Goal: Use online tool/utility

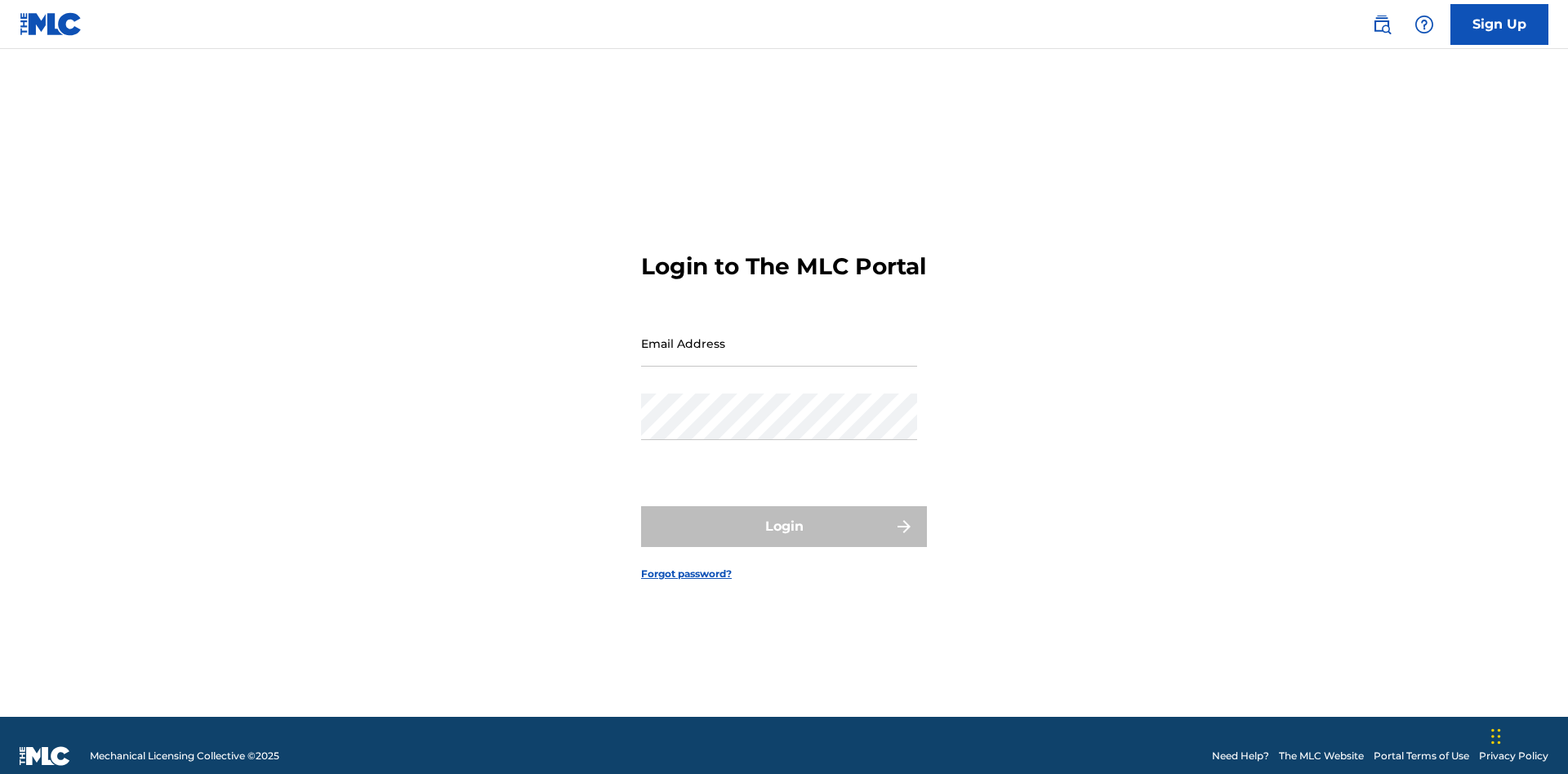
scroll to position [21, 0]
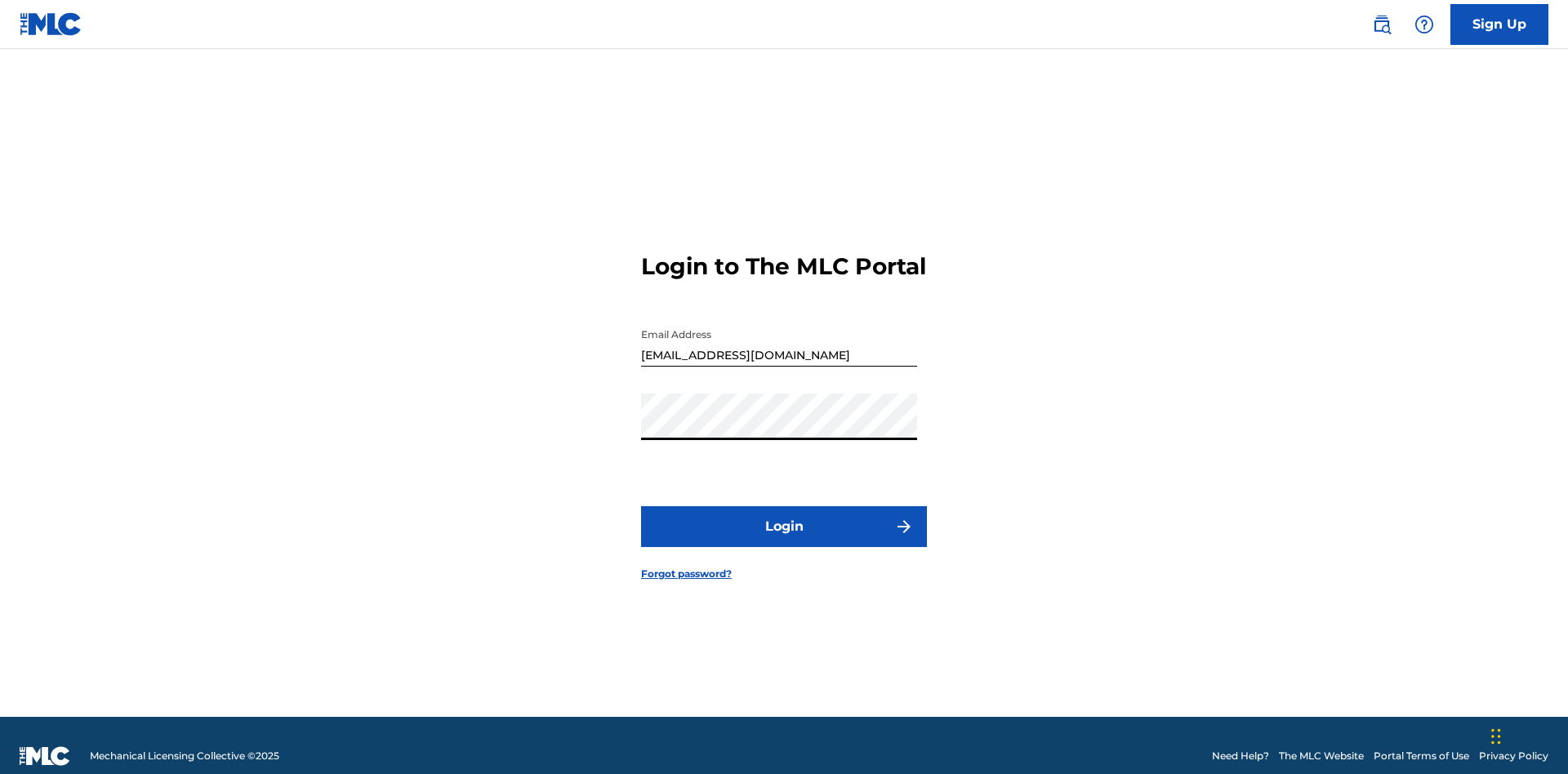
scroll to position [21, 0]
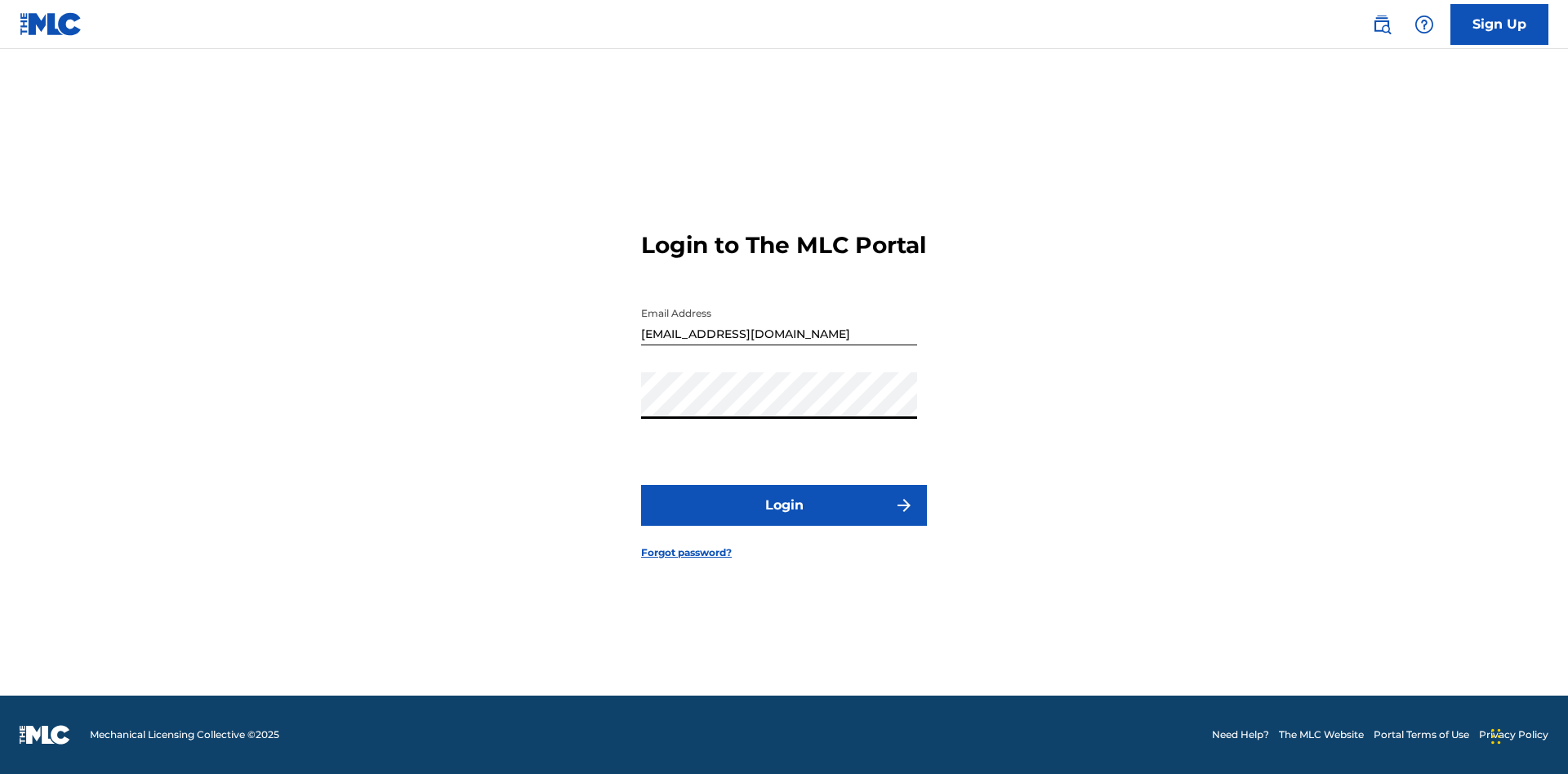
click at [784, 520] on button "Login" at bounding box center [784, 506] width 286 height 41
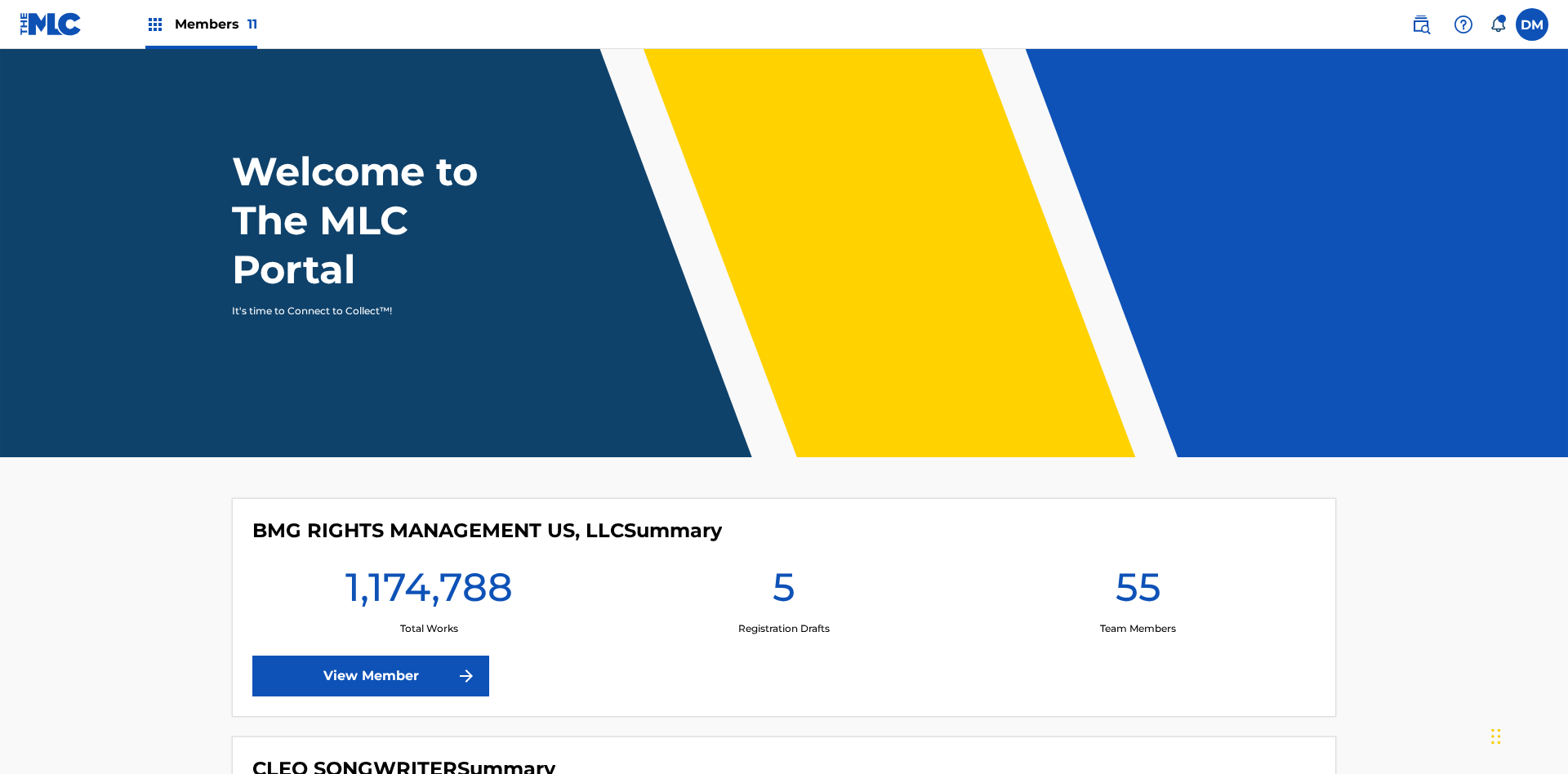
click at [201, 24] on span "Members 11" at bounding box center [216, 24] width 82 height 19
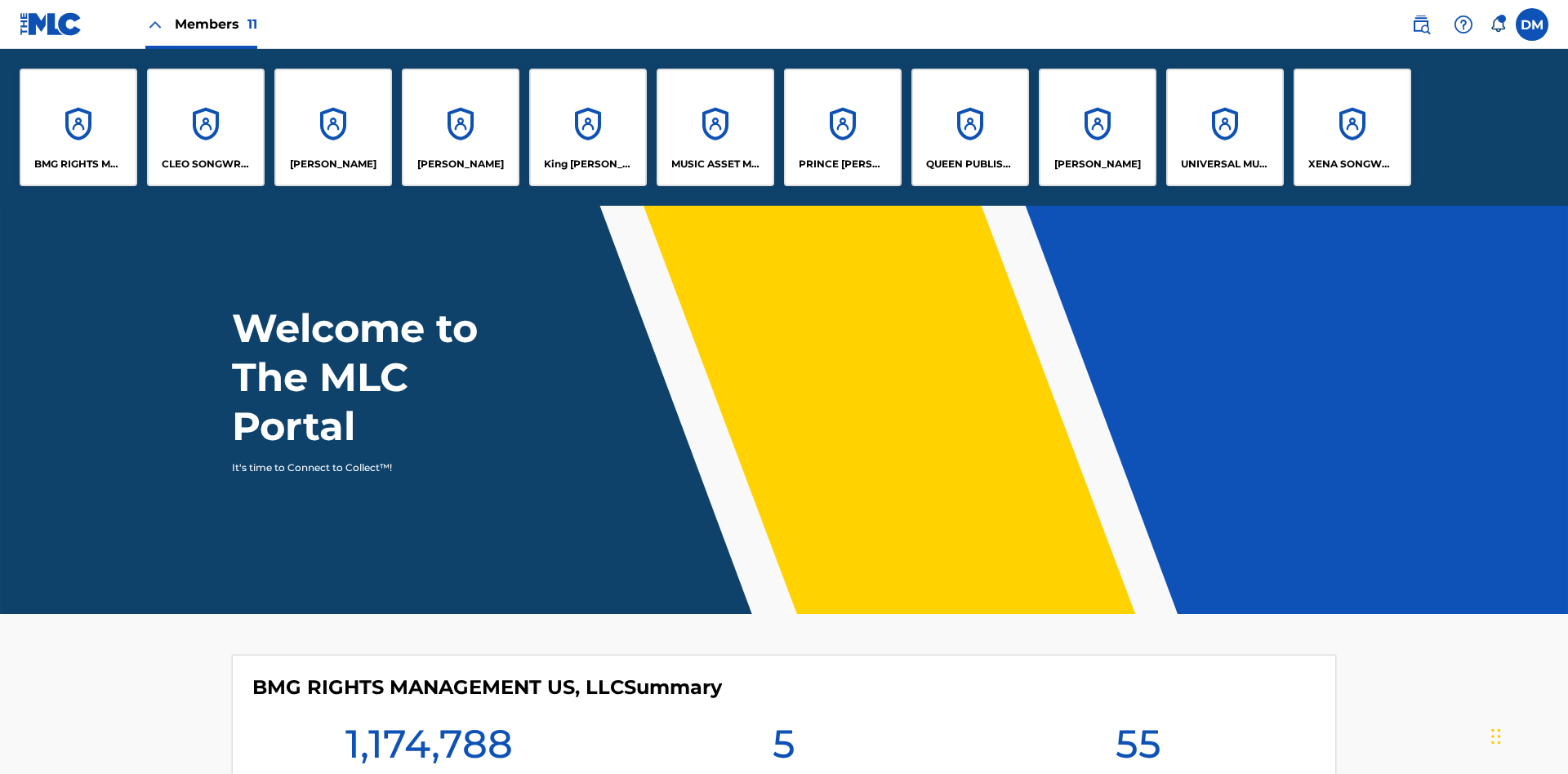
click at [1097, 164] on p "RONALD MCTESTERSON" at bounding box center [1097, 164] width 86 height 15
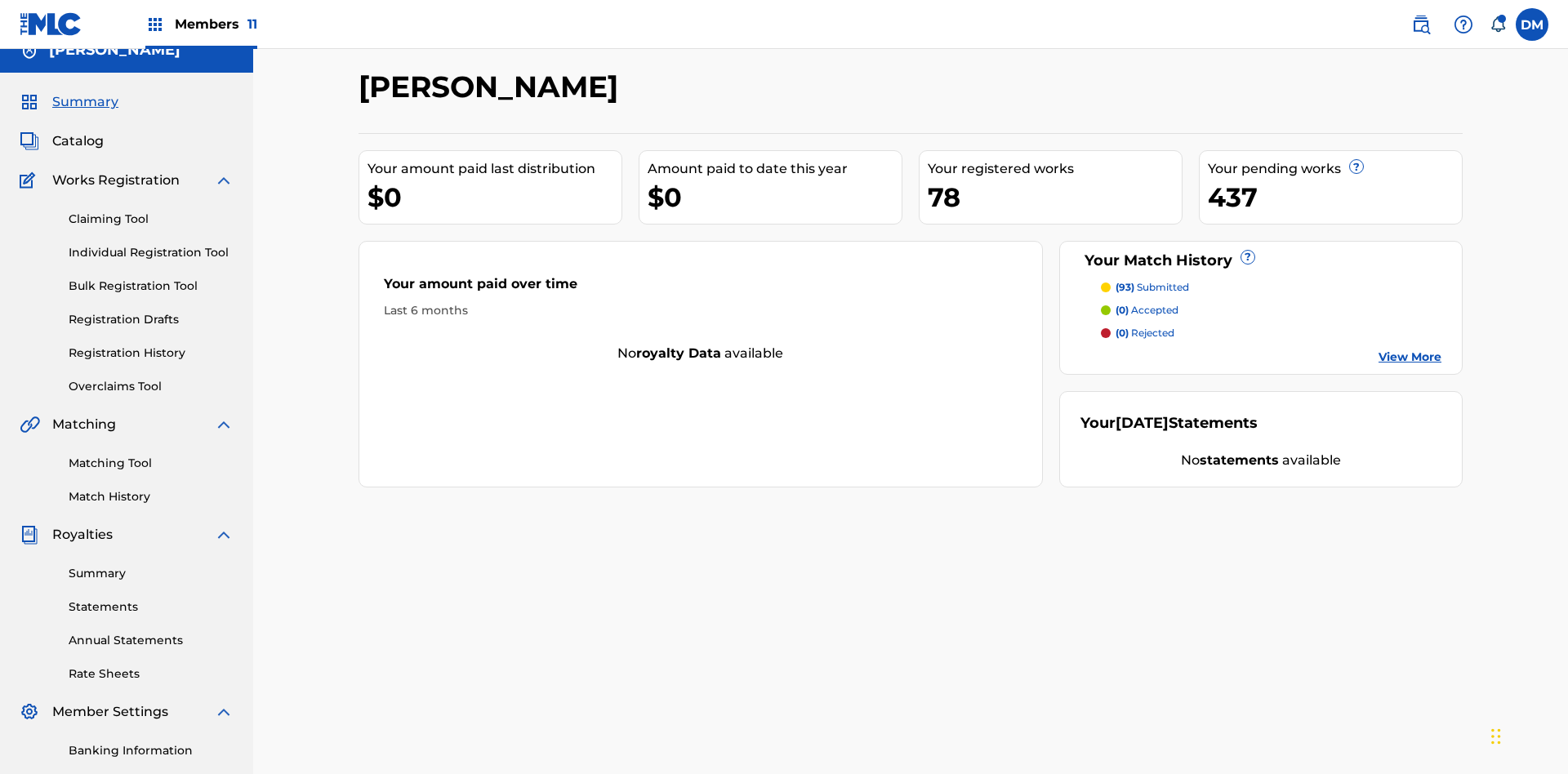
click at [151, 455] on link "Matching Tool" at bounding box center [151, 463] width 165 height 17
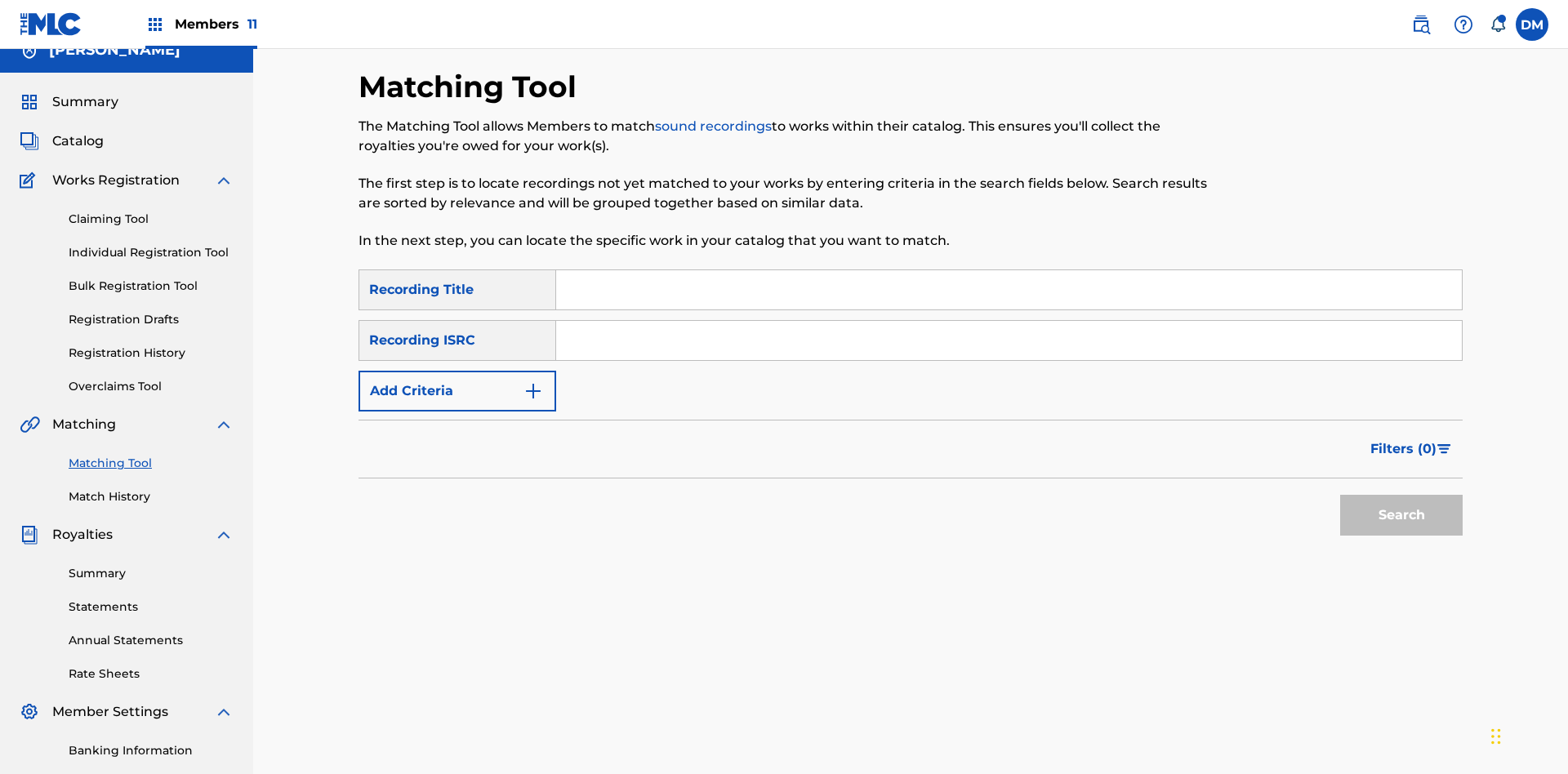
click at [457, 371] on button "Add Criteria" at bounding box center [457, 392] width 198 height 41
click at [1401, 495] on button "Search" at bounding box center [1401, 515] width 122 height 41
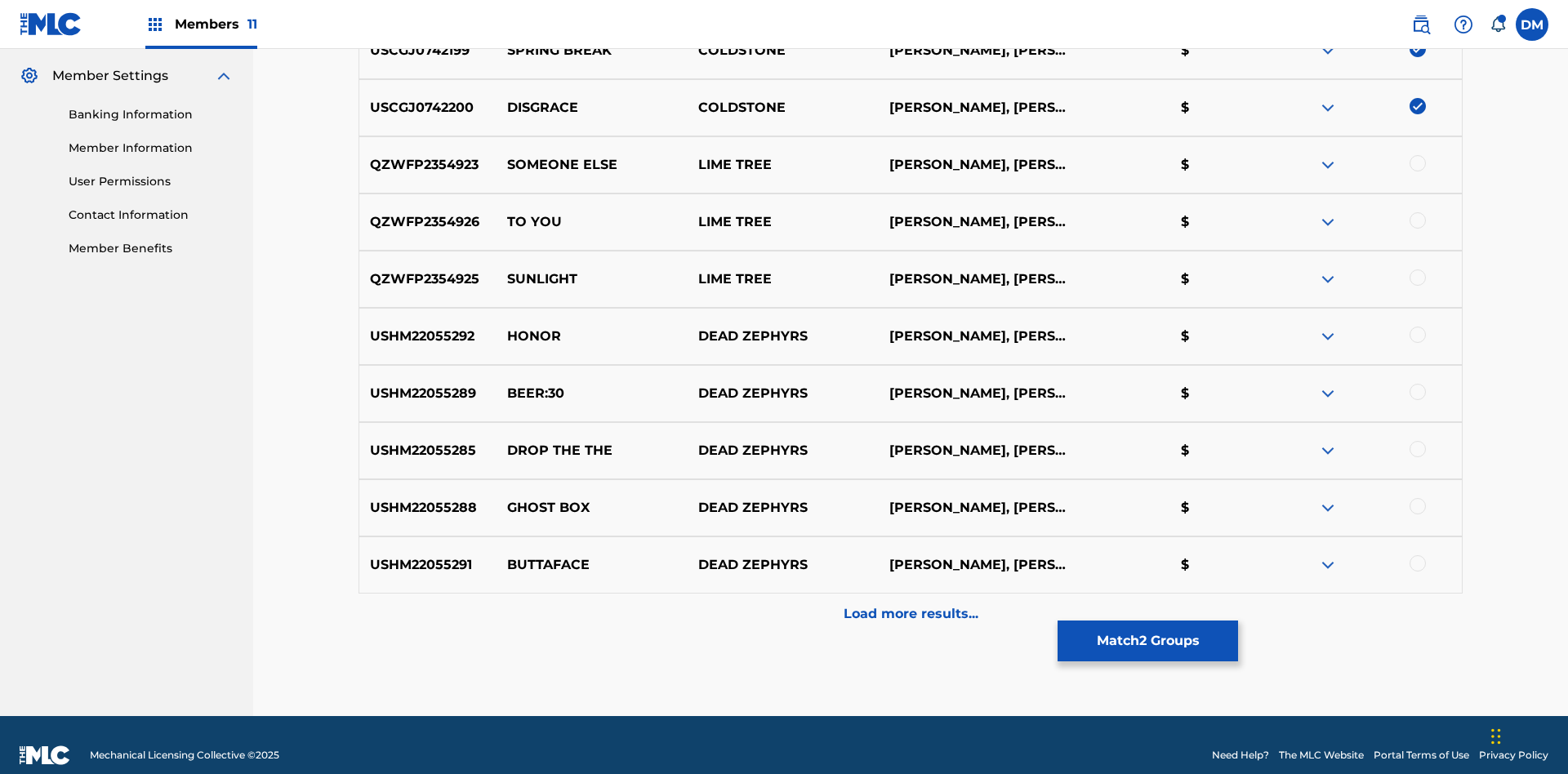
click at [1148, 641] on button "Match 2 Groups" at bounding box center [1148, 641] width 181 height 41
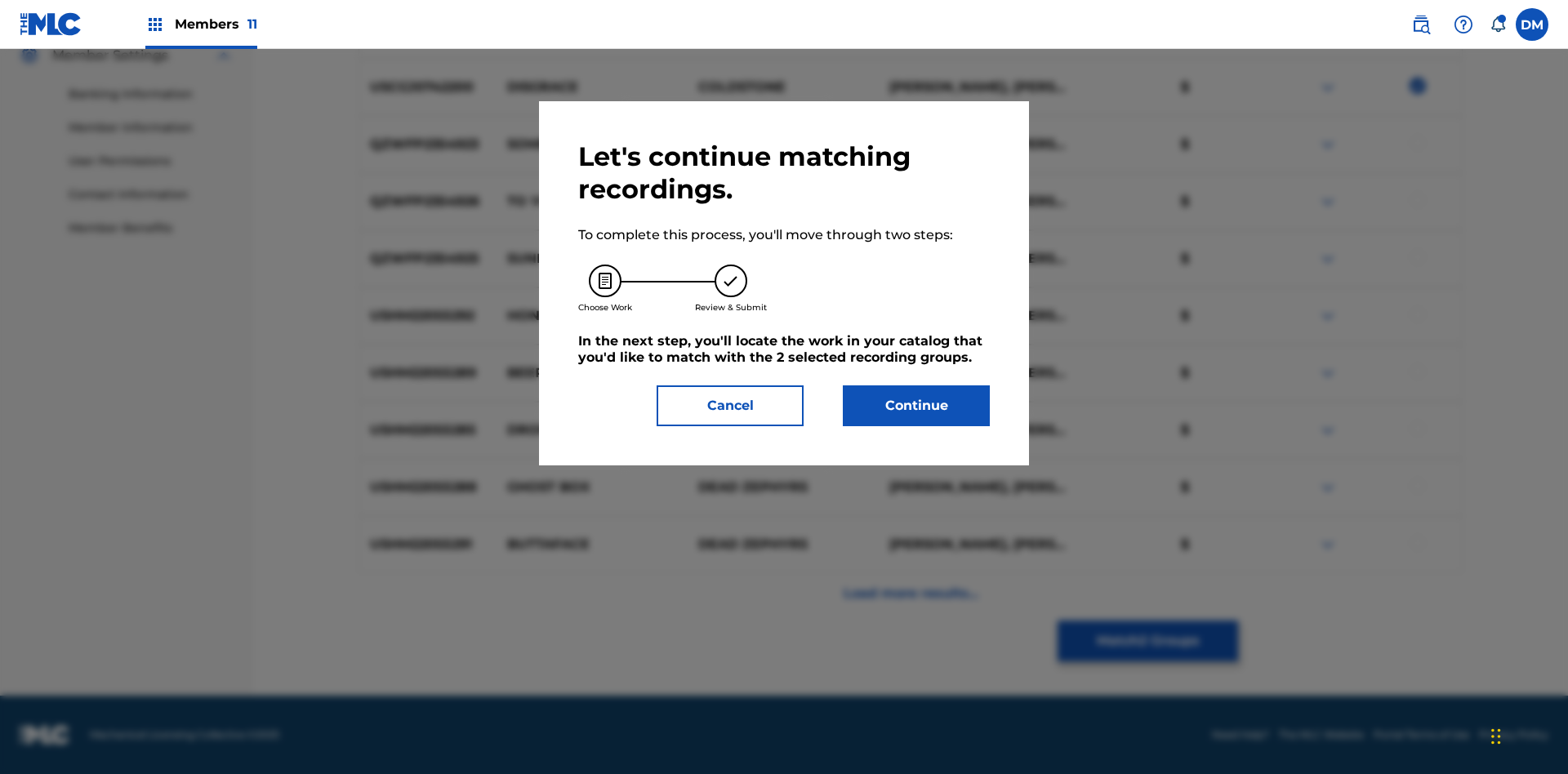
click at [916, 405] on button "Continue" at bounding box center [916, 406] width 147 height 41
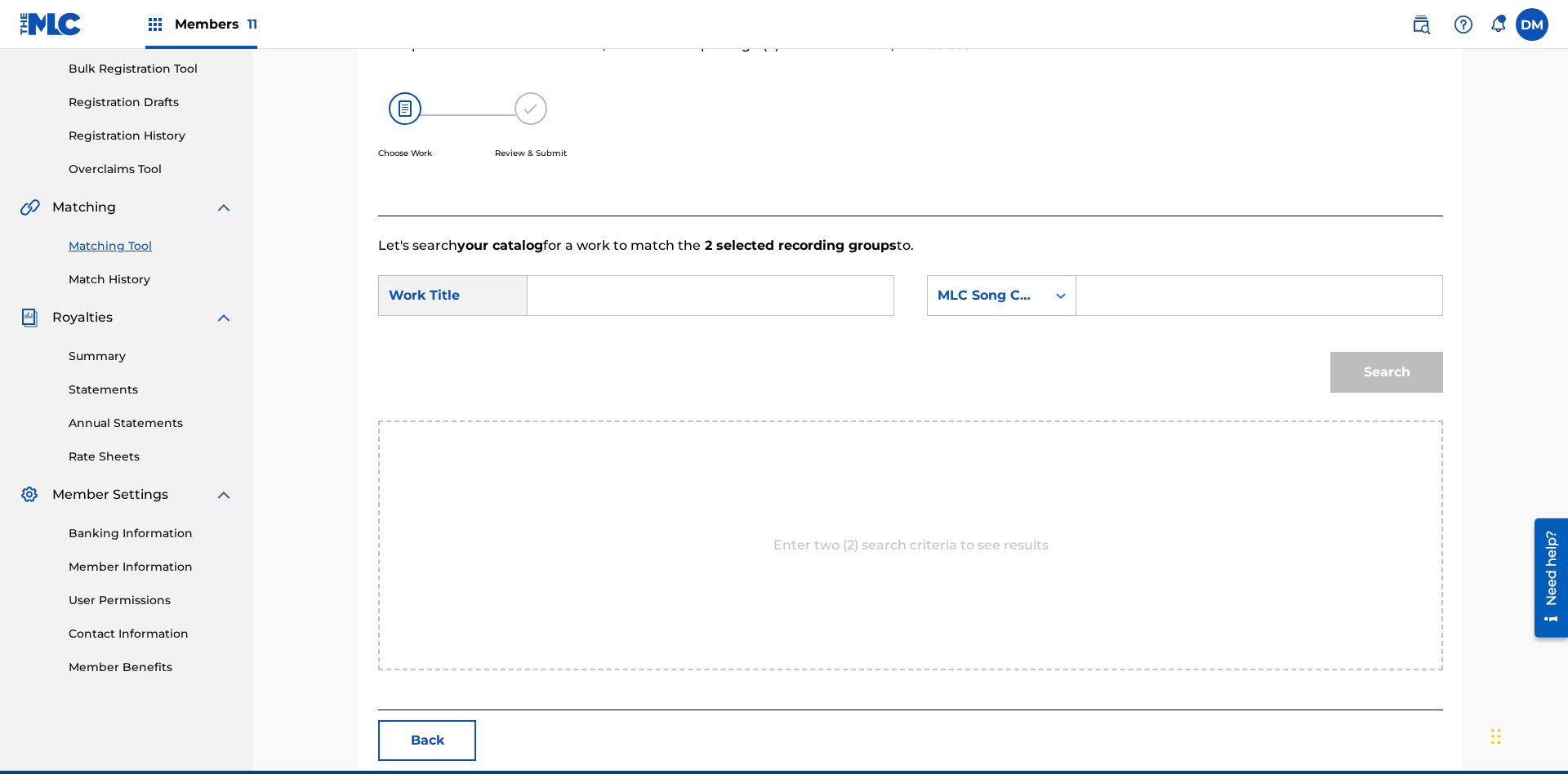
click at [710, 276] on input "Search Form" at bounding box center [711, 295] width 338 height 39
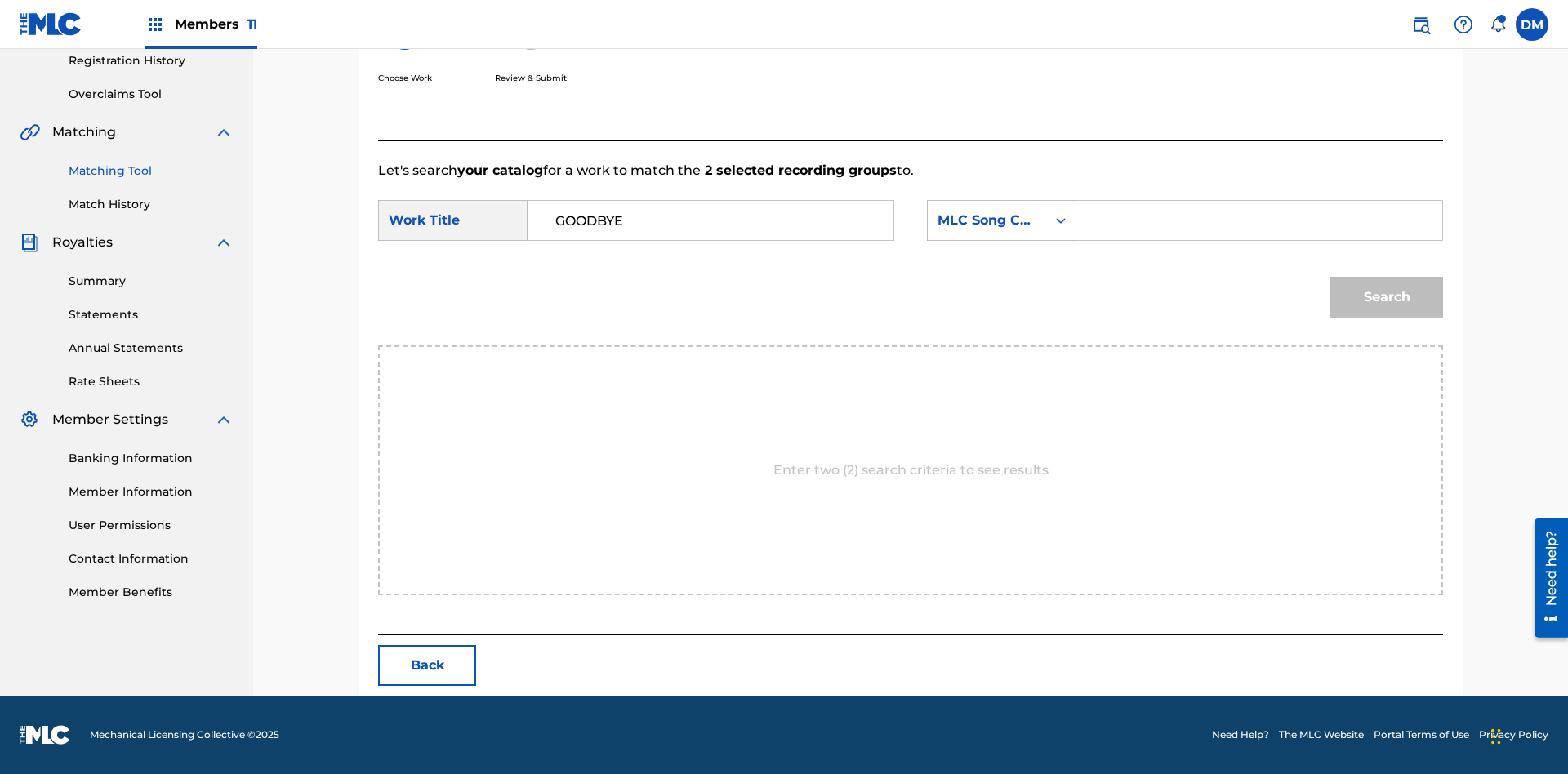
type input "GOODBYE"
click at [1259, 221] on input "Search Form" at bounding box center [1259, 221] width 338 height 39
type input "GV8XIE"
click at [1387, 297] on button "Search" at bounding box center [1386, 297] width 112 height 41
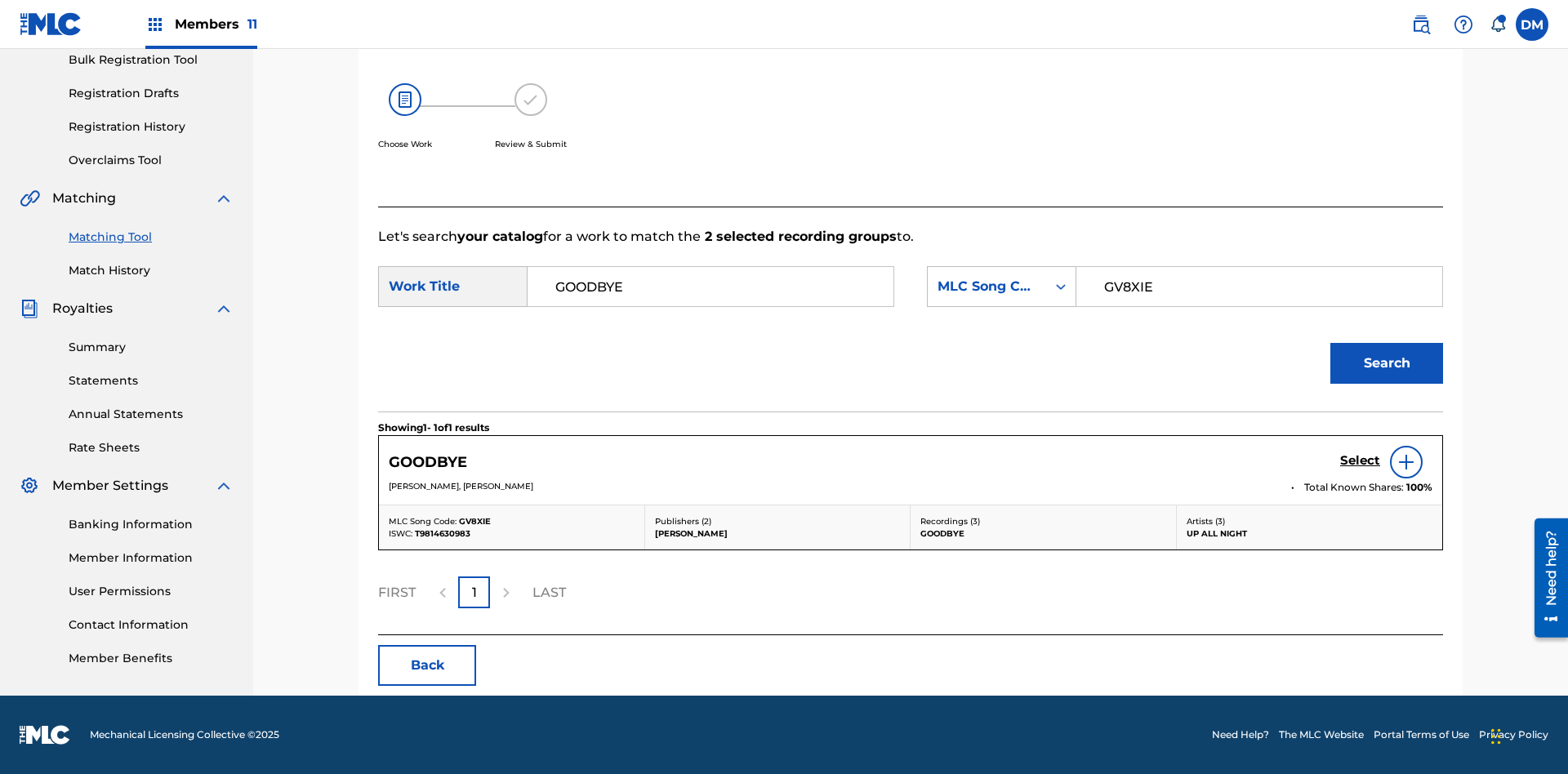
click at [1359, 460] on h5 "Select" at bounding box center [1359, 460] width 40 height 16
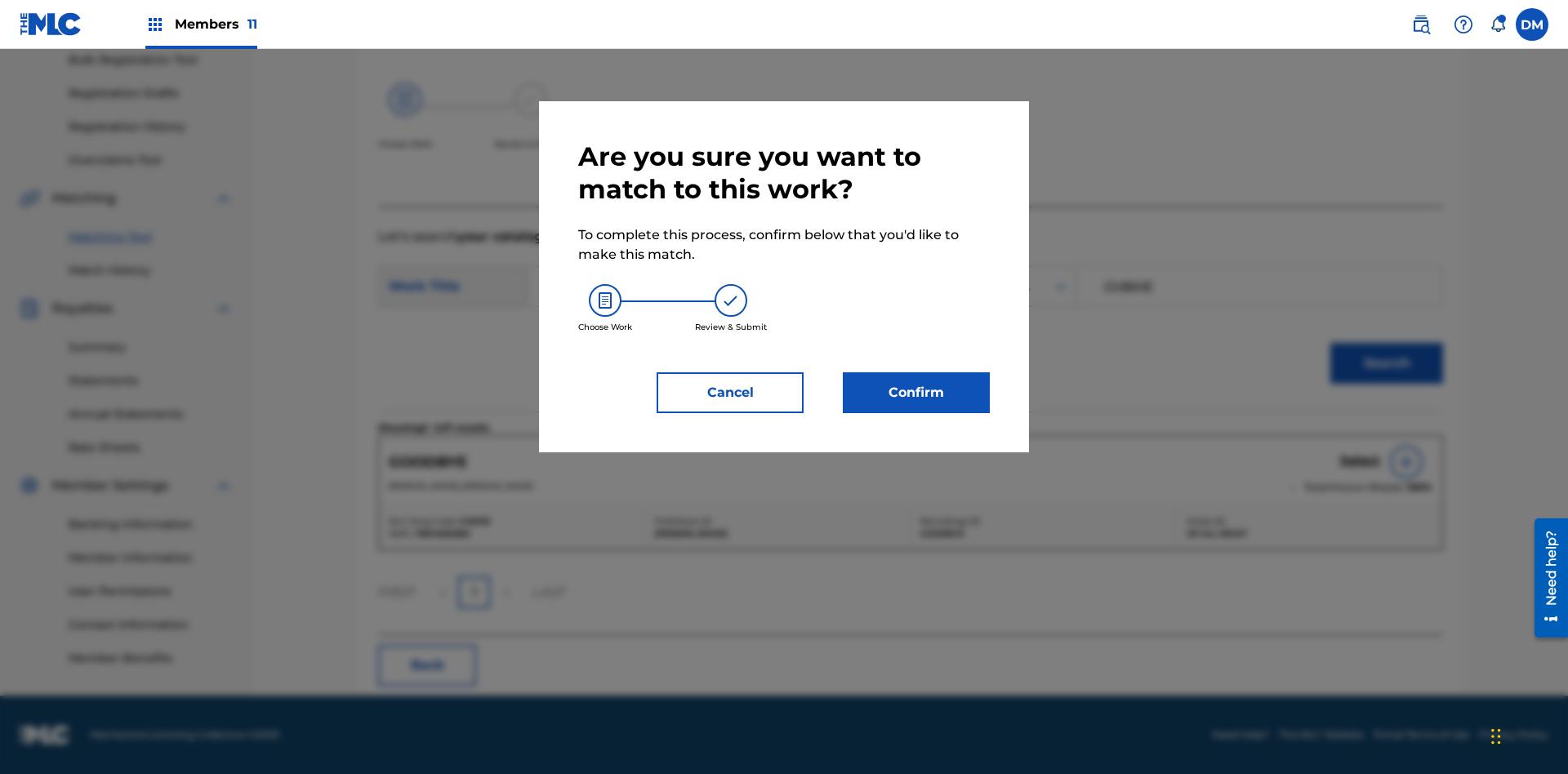
click at [916, 392] on button "Confirm" at bounding box center [916, 393] width 147 height 41
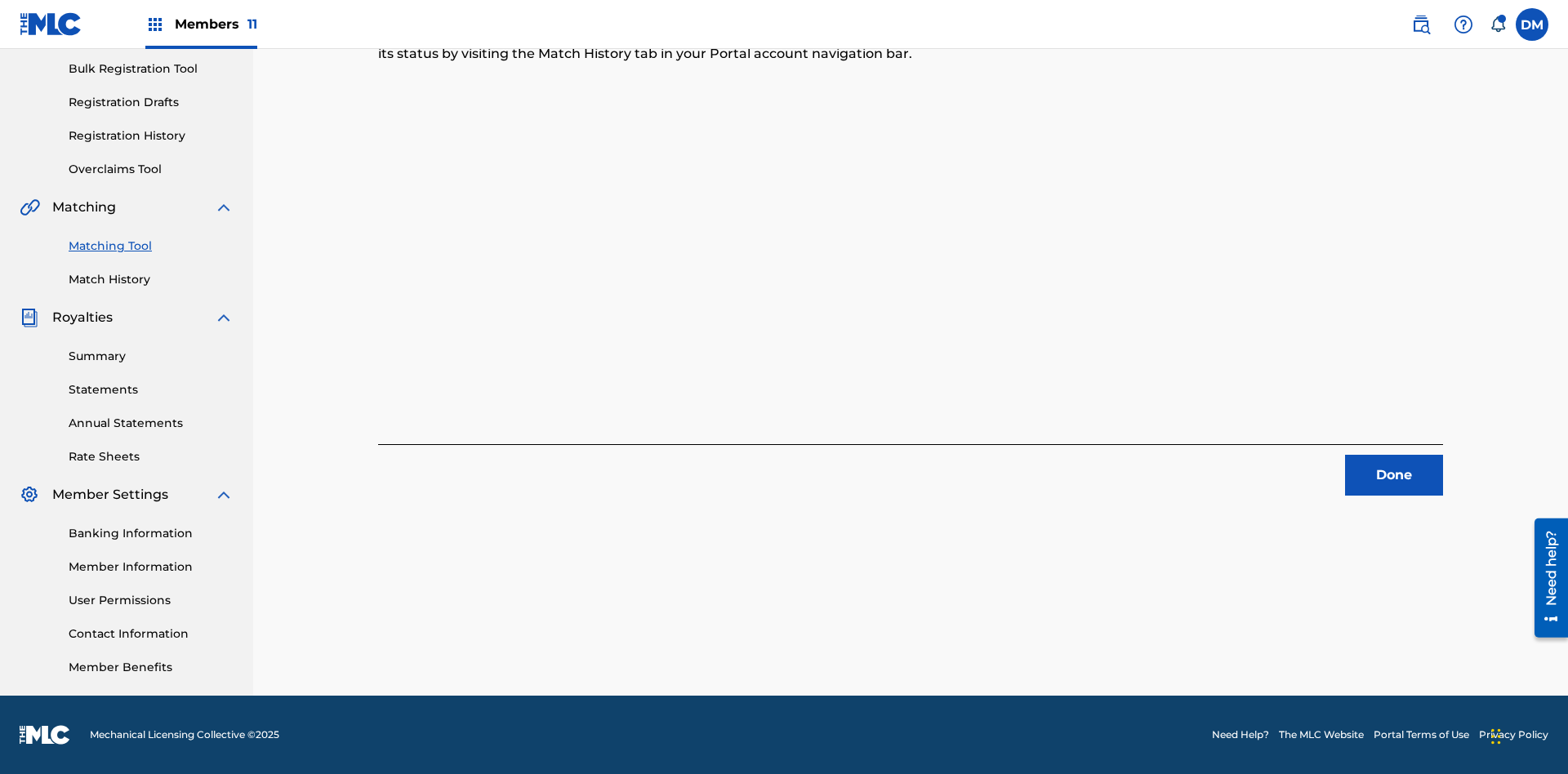
scroll to position [72, 0]
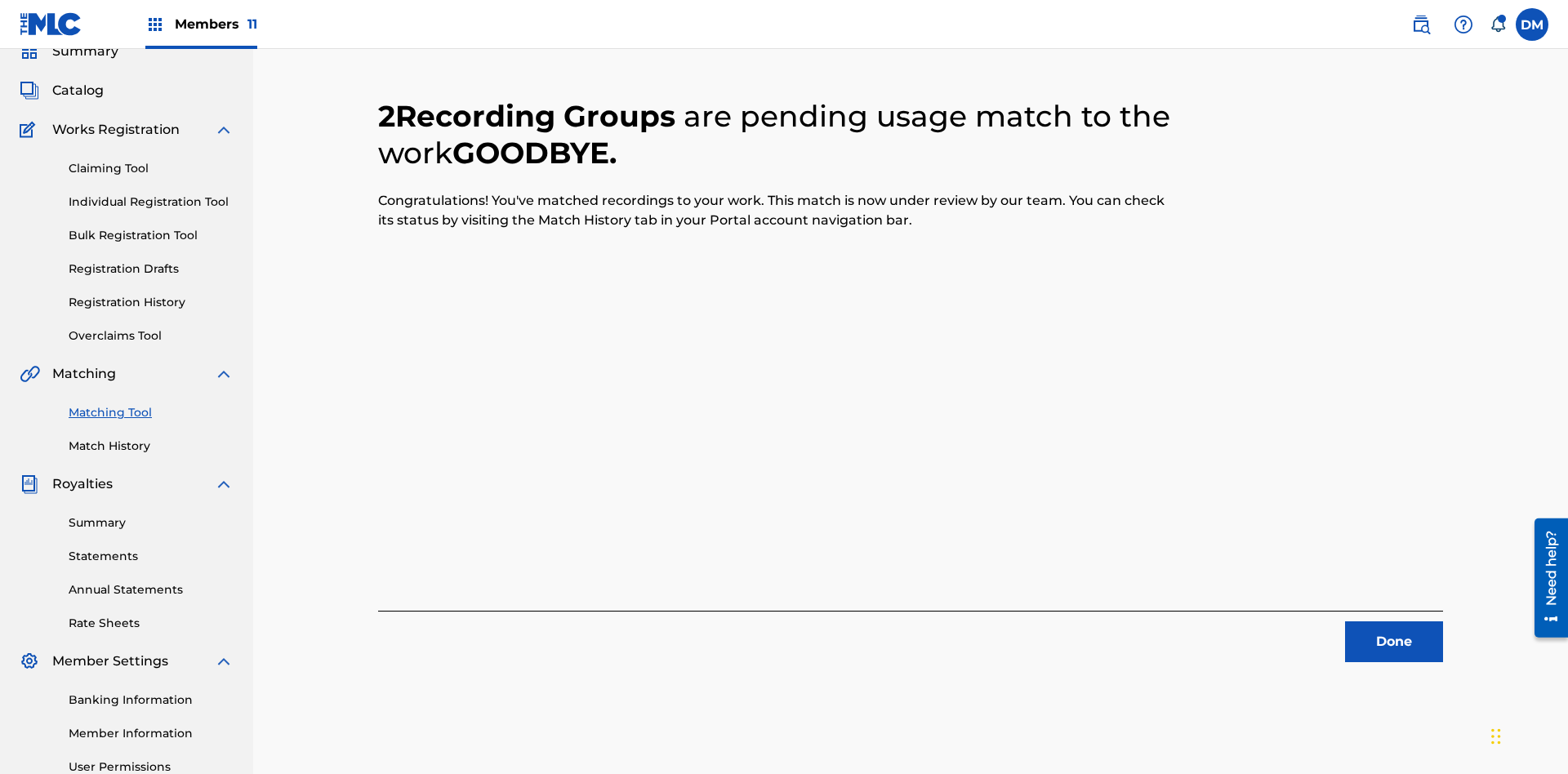
click at [151, 437] on link "Match History" at bounding box center [151, 446] width 165 height 17
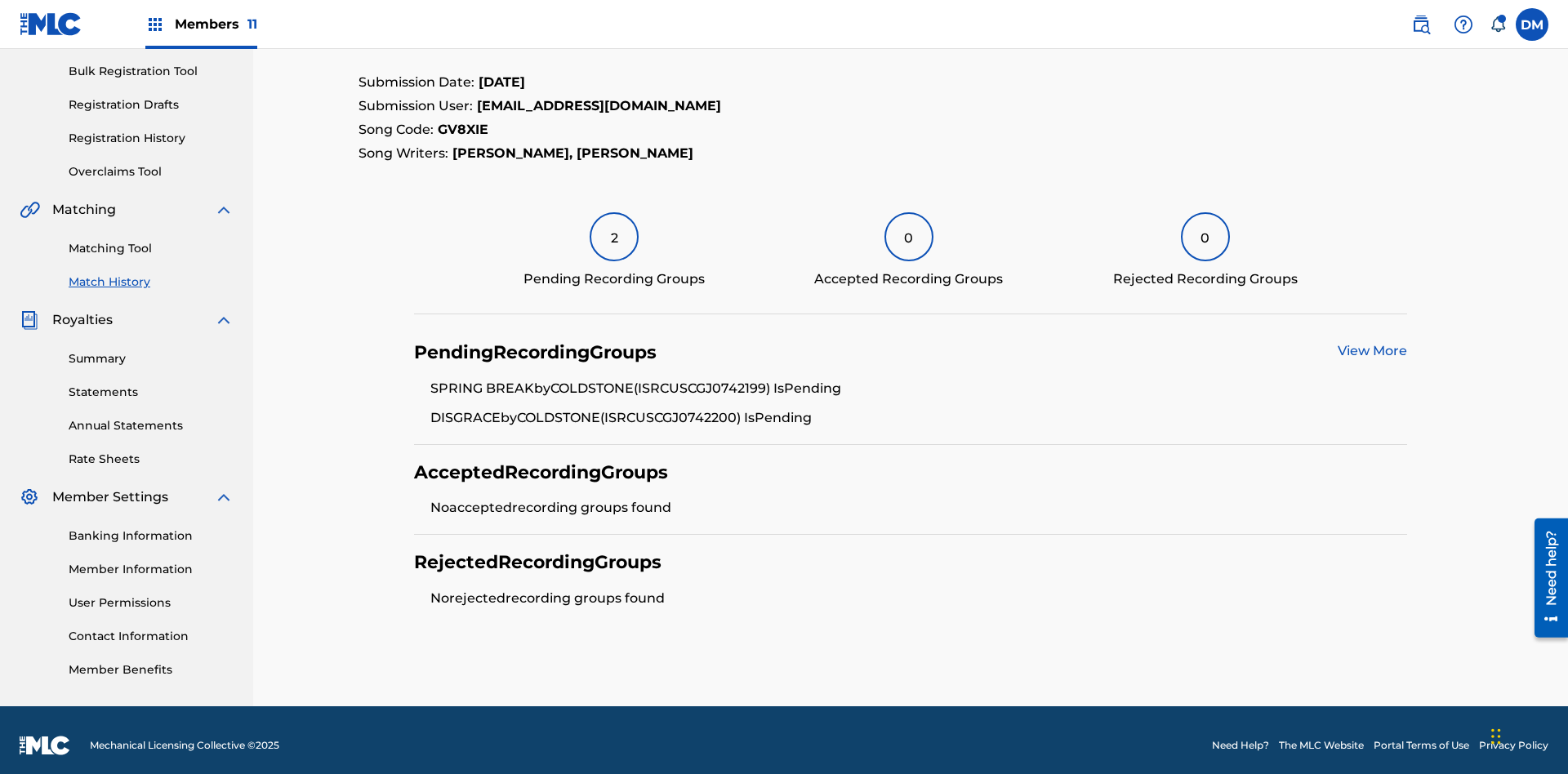
scroll to position [246, 0]
